Goal: Task Accomplishment & Management: Use online tool/utility

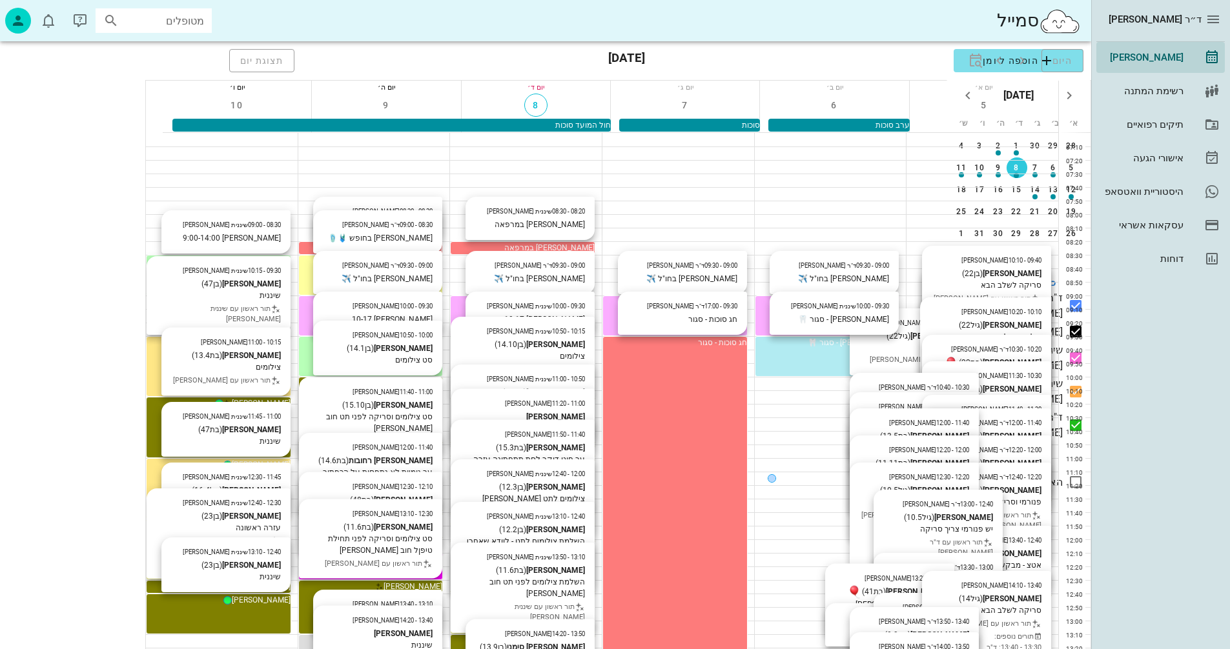
click at [450, 409] on div "[PERSON_NAME]" at bounding box center [522, 404] width 144 height 12
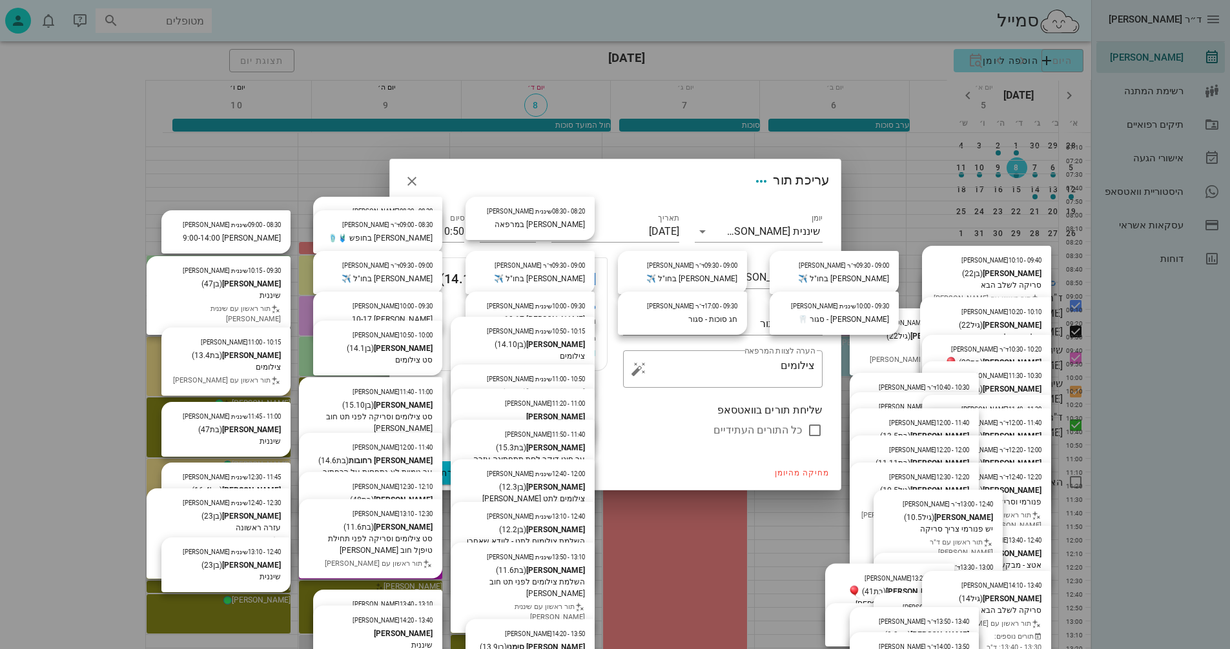
click at [574, 272] on link "[PERSON_NAME]" at bounding box center [545, 278] width 99 height 21
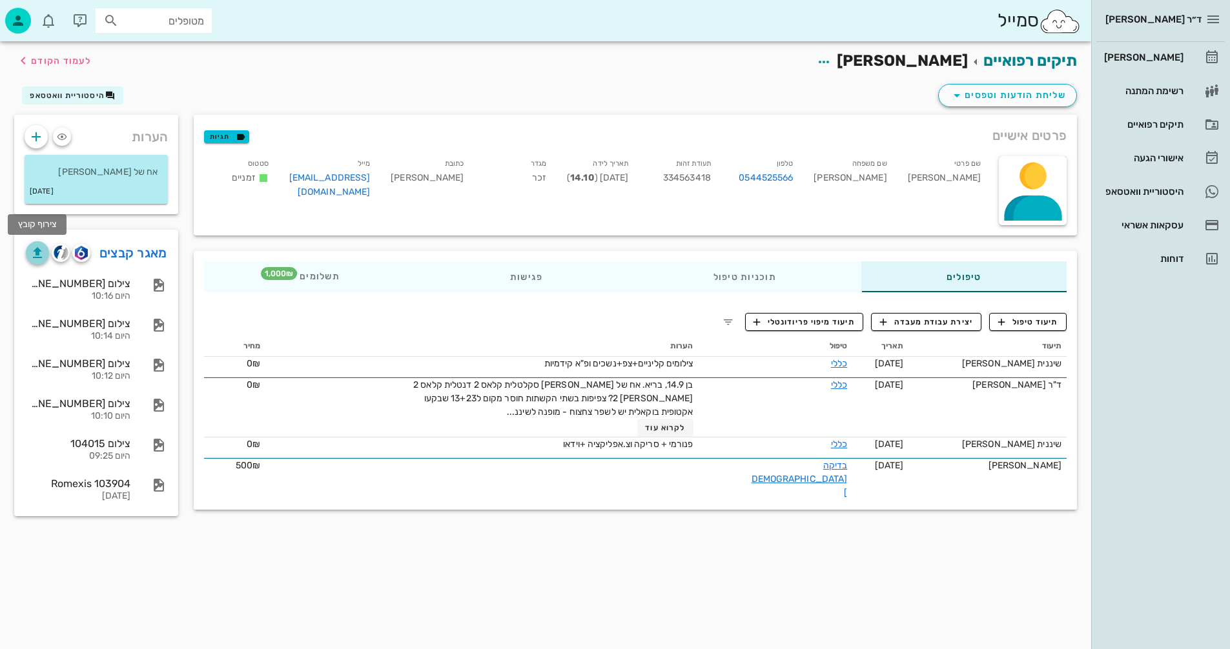
click at [31, 254] on icon "button" at bounding box center [37, 252] width 15 height 15
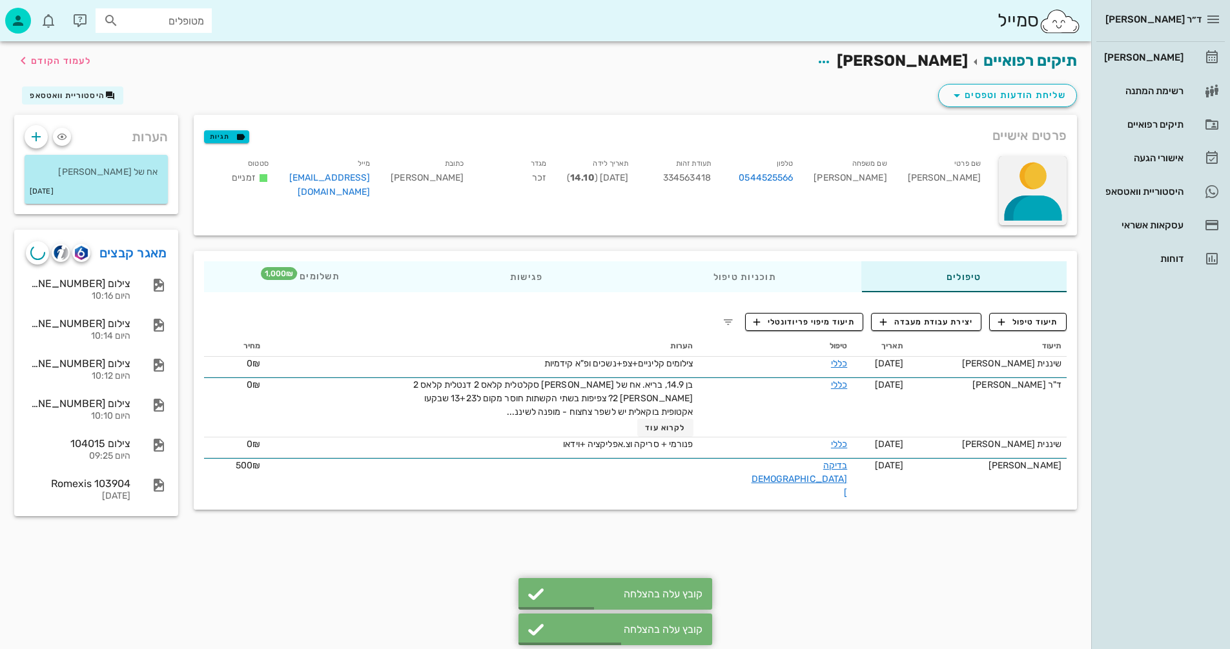
click at [1056, 188] on div at bounding box center [1032, 190] width 68 height 69
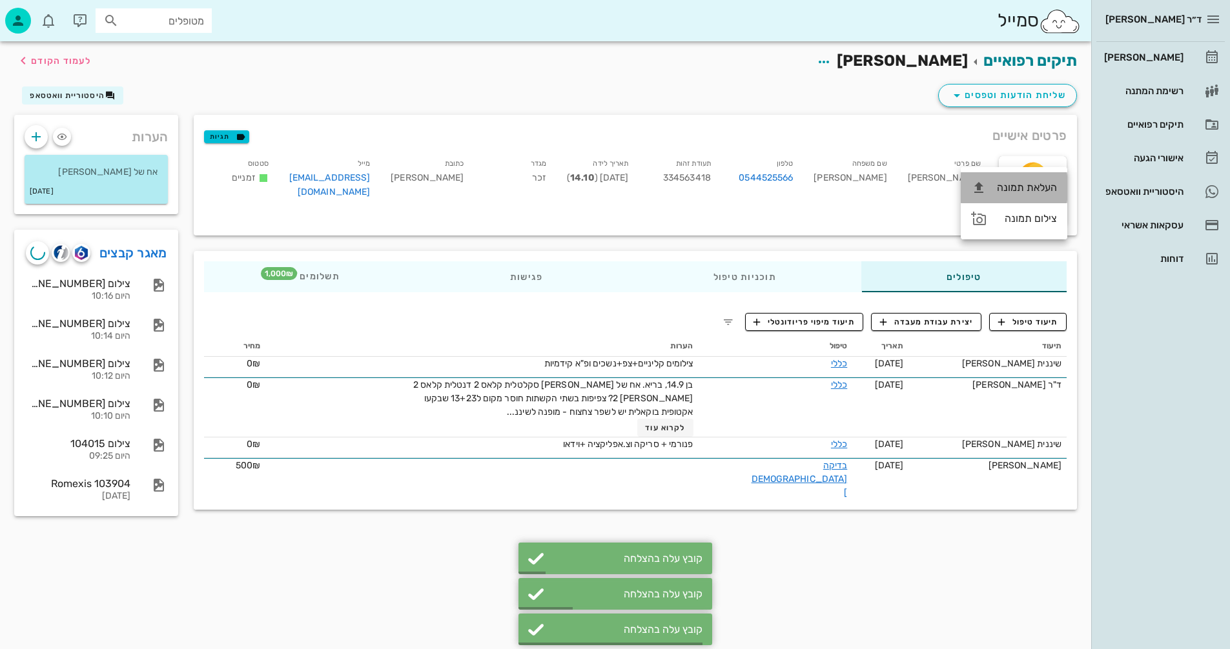
click at [1053, 188] on div "העלאת תמונה" at bounding box center [1027, 187] width 60 height 12
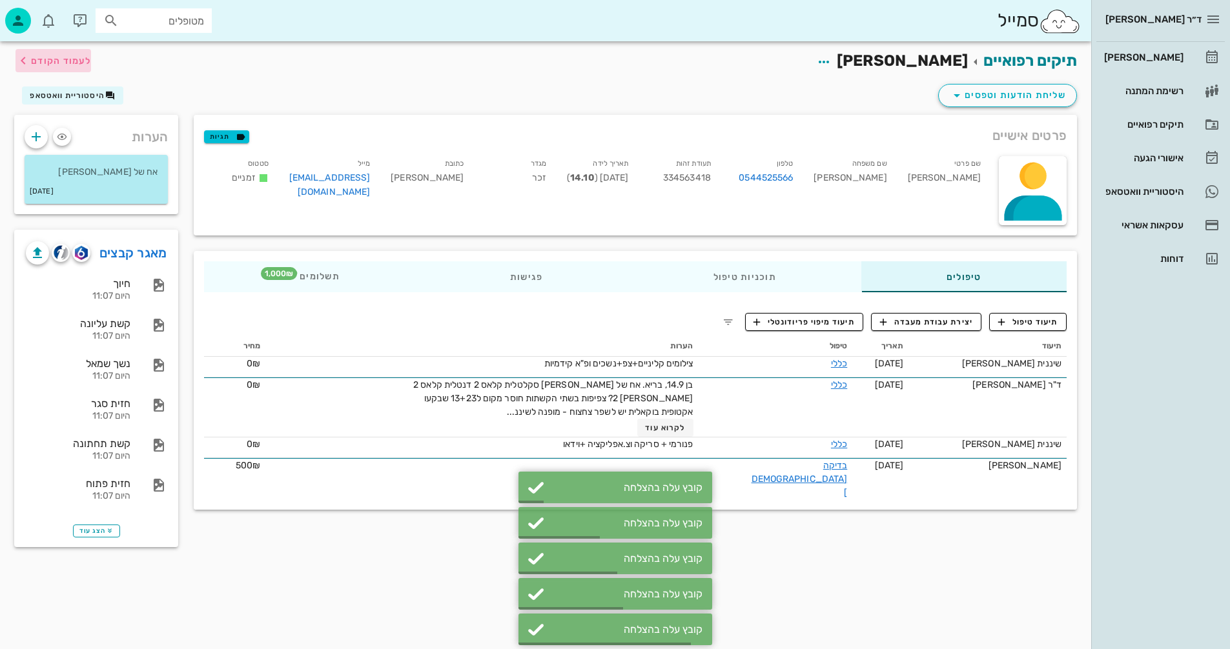
click at [61, 60] on span "לעמוד הקודם" at bounding box center [61, 61] width 60 height 11
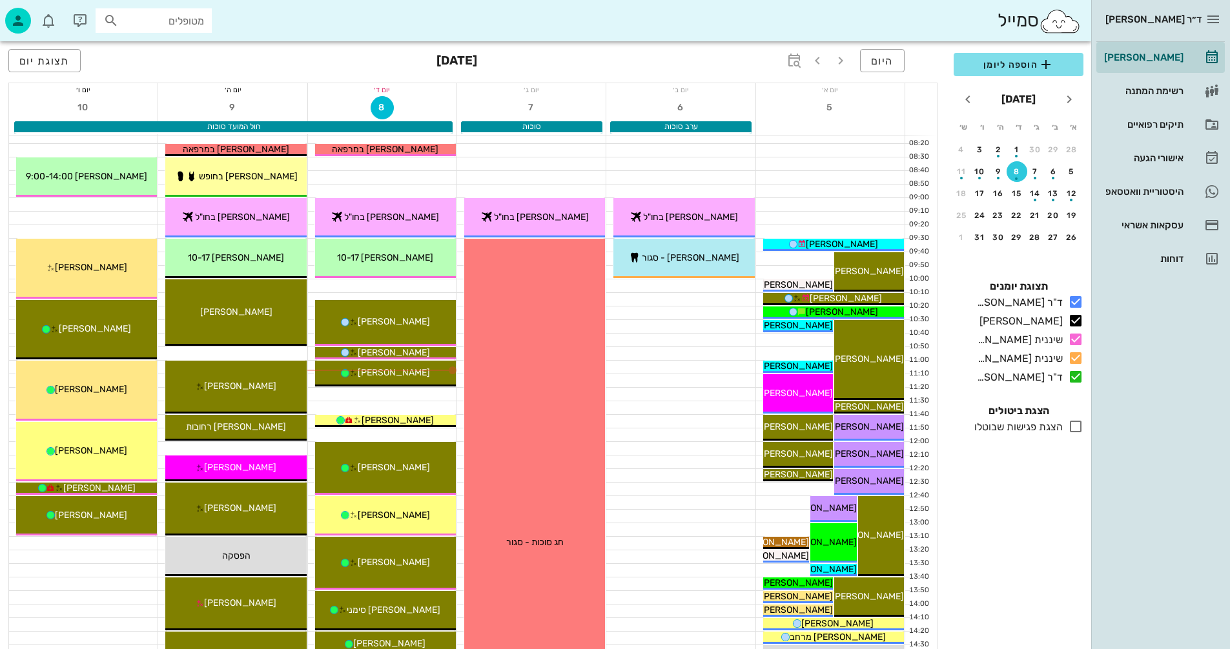
scroll to position [65, 0]
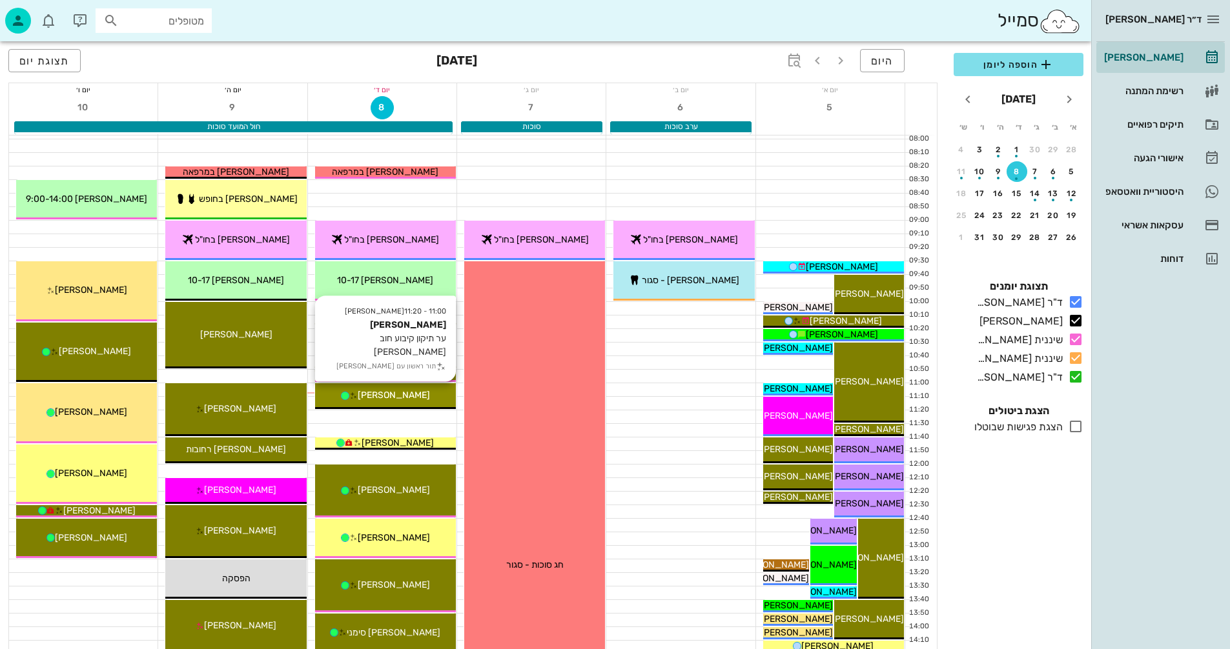
click at [434, 395] on div "[PERSON_NAME]" at bounding box center [385, 396] width 141 height 14
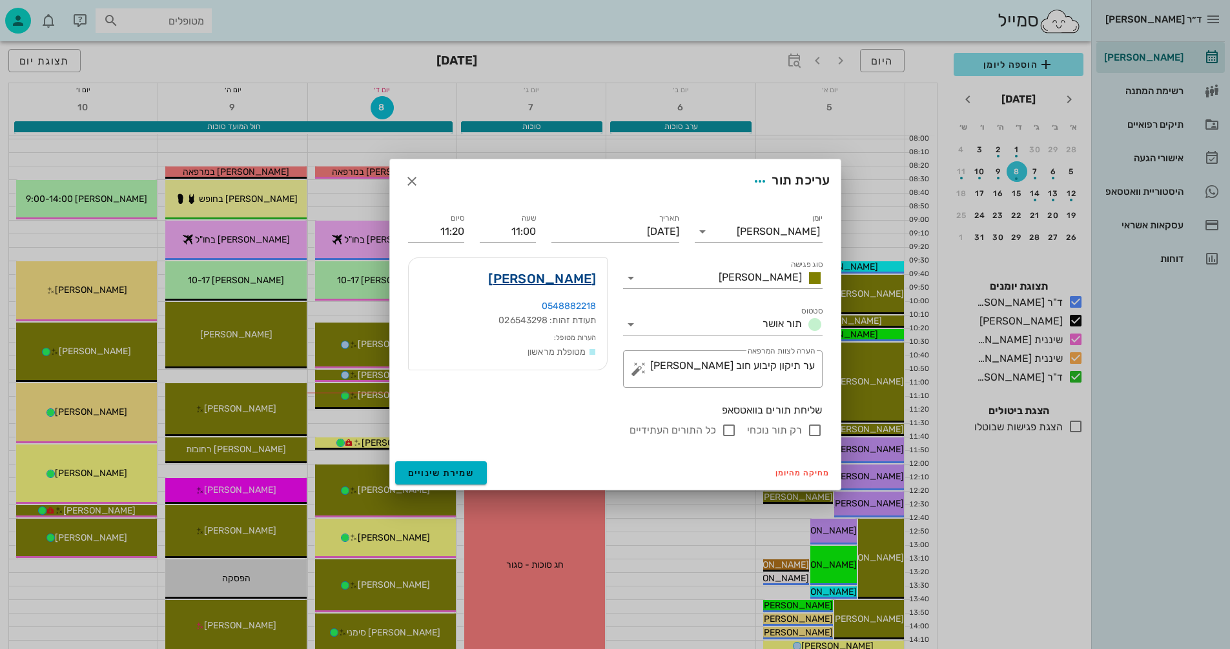
click at [568, 280] on link "יסמין פרס ביתן" at bounding box center [542, 278] width 108 height 21
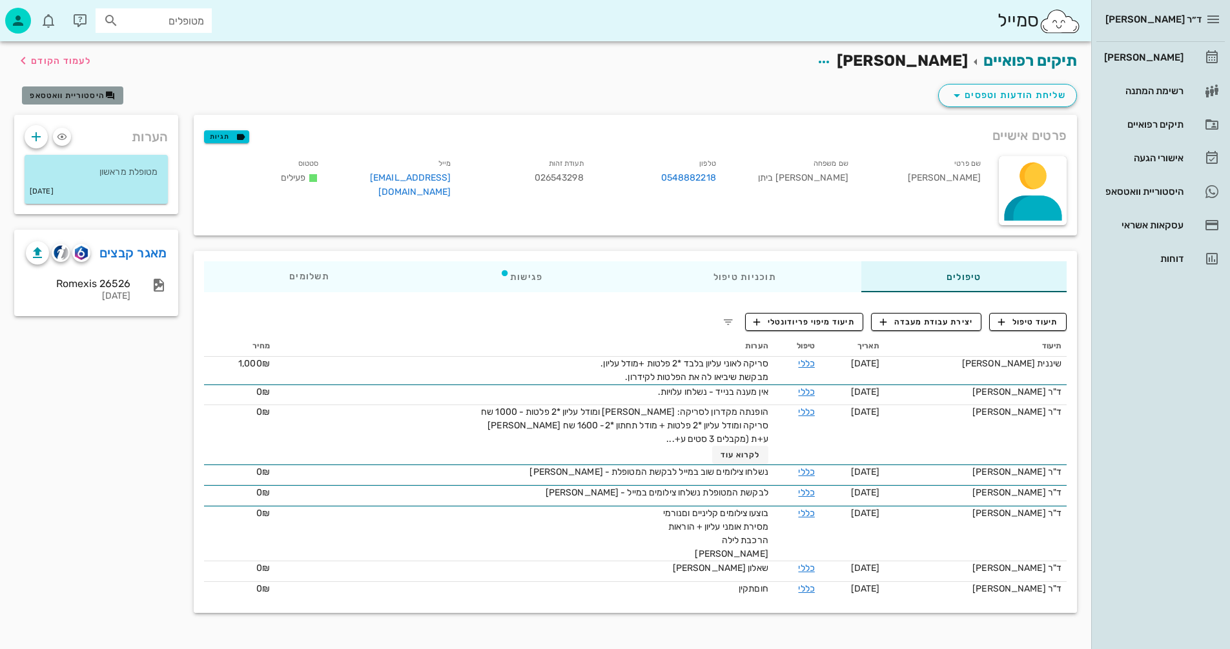
click at [88, 88] on button "היסטוריית וואטסאפ" at bounding box center [72, 95] width 101 height 18
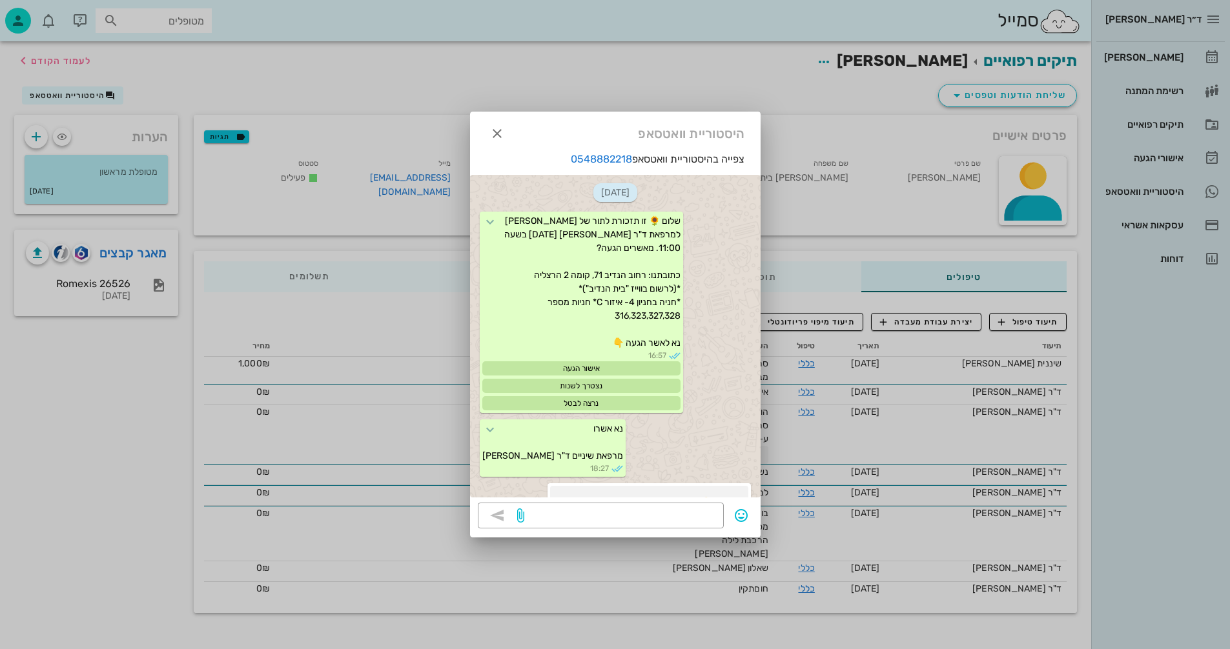
scroll to position [139, 0]
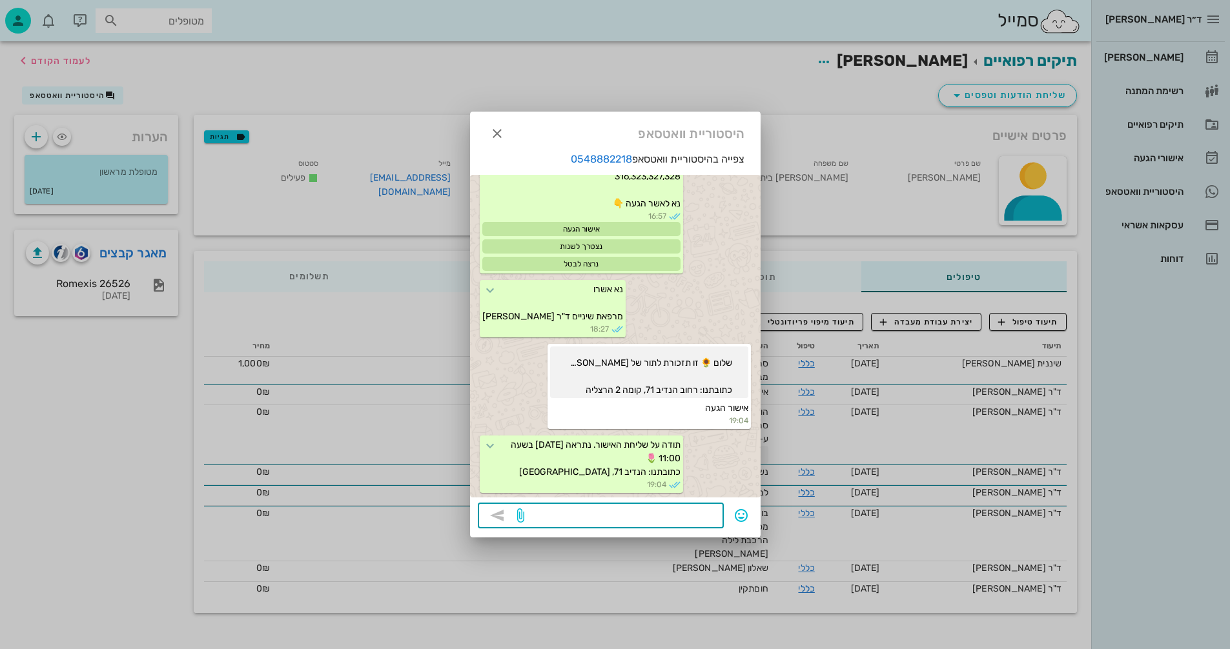
click at [669, 520] on textarea at bounding box center [621, 517] width 189 height 21
type textarea "היי מגיעה?"
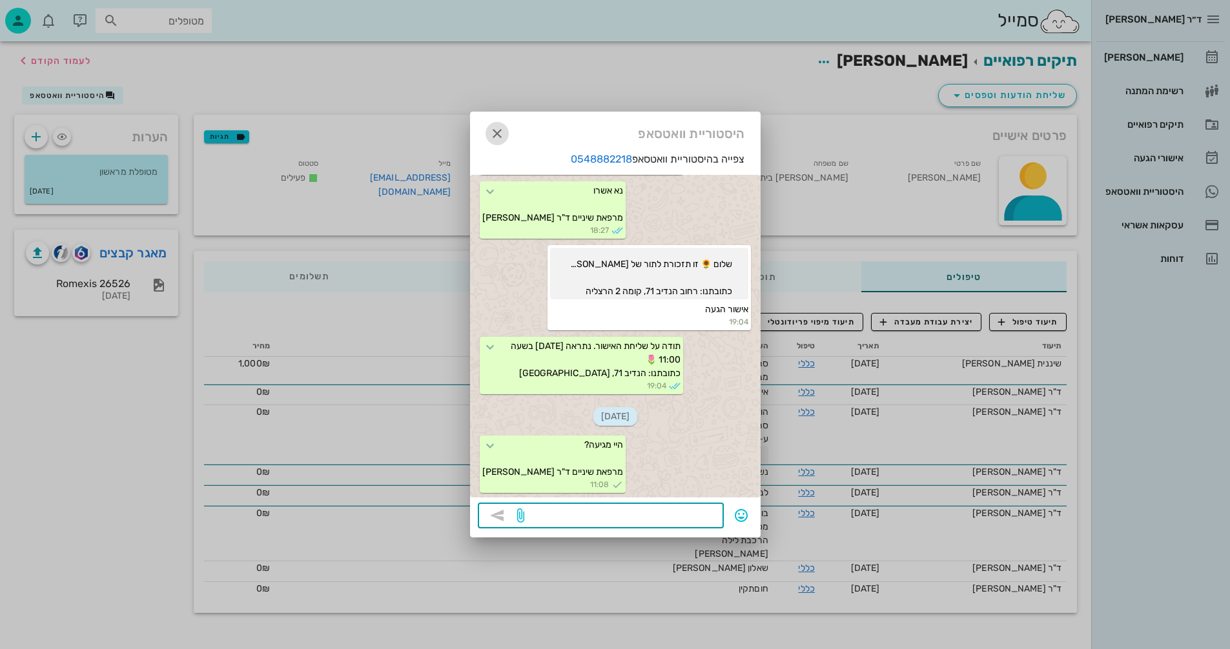
click at [501, 138] on icon "button" at bounding box center [496, 133] width 15 height 15
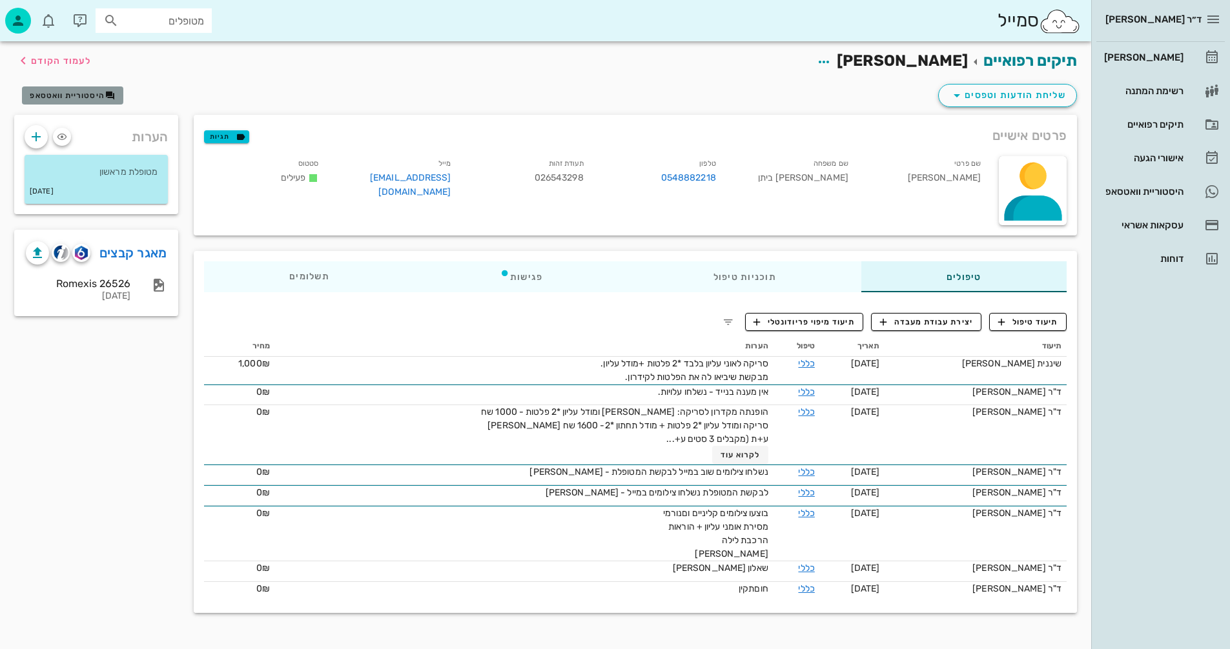
click at [76, 96] on span "היסטוריית וואטסאפ" at bounding box center [67, 95] width 75 height 9
